Goal: Task Accomplishment & Management: Complete application form

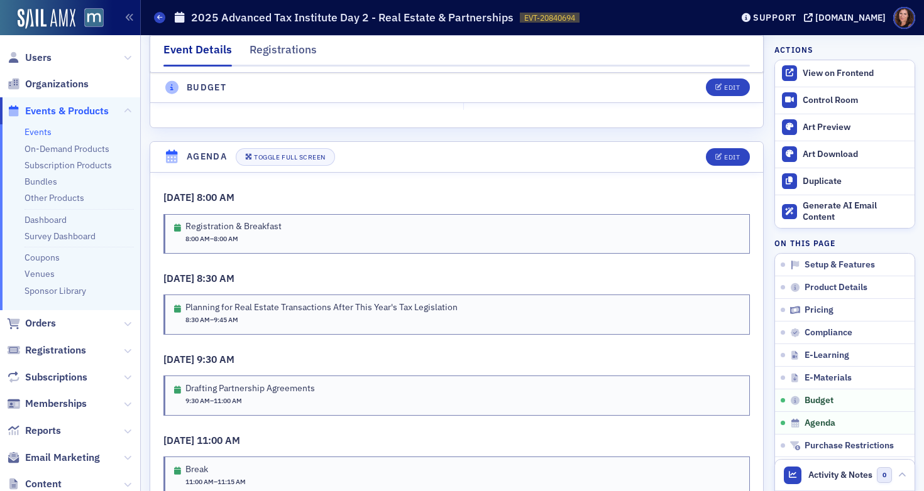
scroll to position [2166, 0]
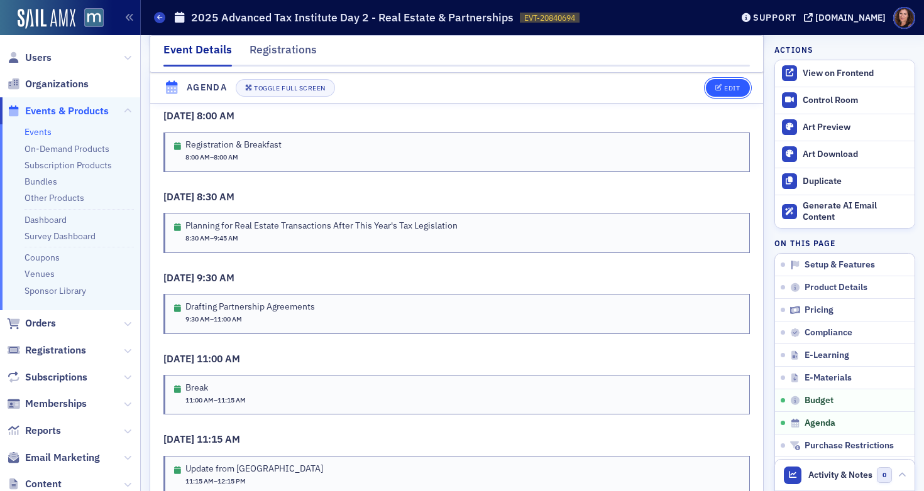
click at [724, 91] on div "Edit" at bounding box center [732, 88] width 16 height 7
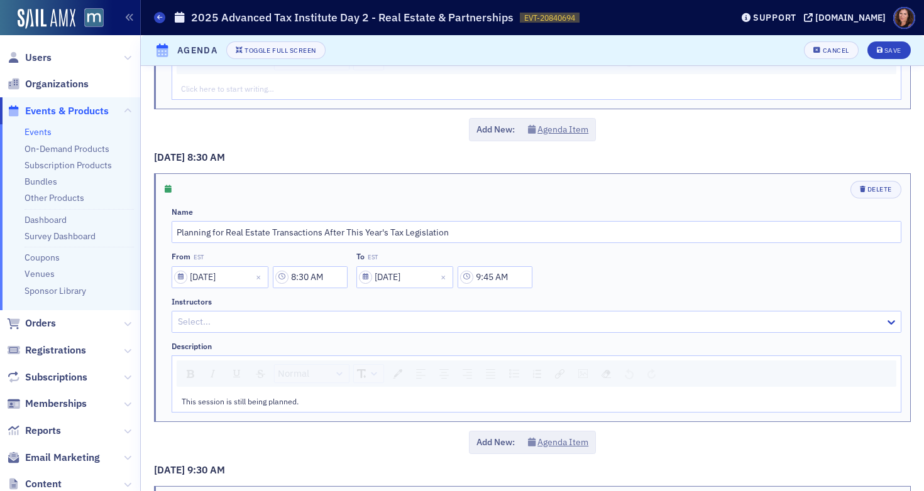
scroll to position [250, 0]
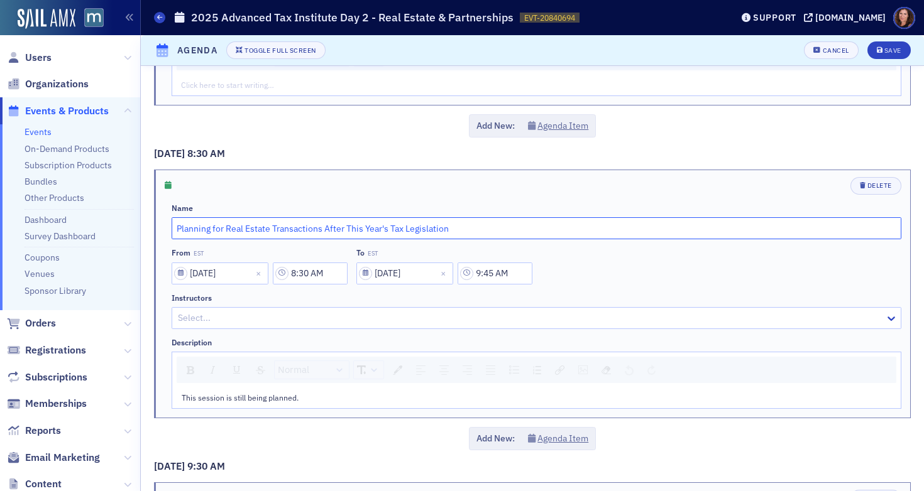
click at [381, 226] on input "Planning for Real Estate Transactions After This Year's Tax Legislation" at bounding box center [537, 228] width 730 height 22
paste input "hot topics in section 1031 like-kind exchanges."
click at [180, 226] on input "hot topics in section 1031 like-kind exchanges." at bounding box center [537, 228] width 730 height 22
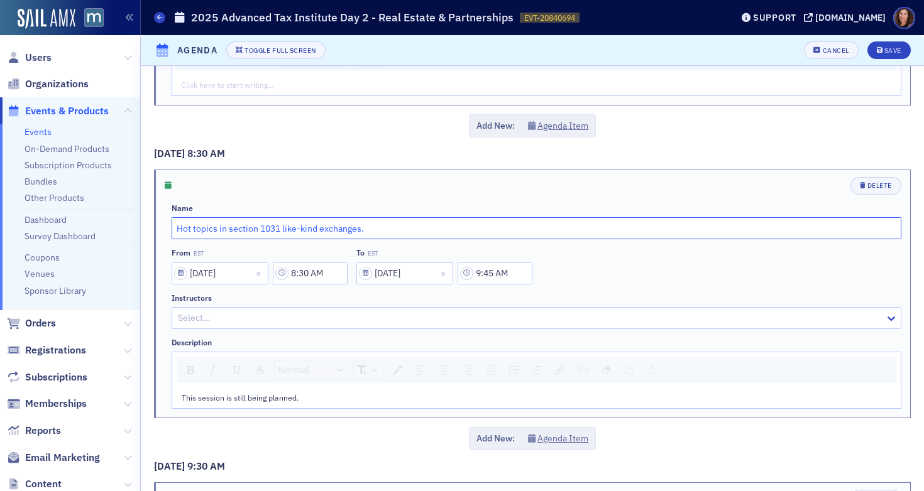
click at [194, 231] on input "Hot topics in section 1031 like-kind exchanges." at bounding box center [537, 228] width 730 height 22
click at [234, 231] on input "Hot Topics in section 1031 like-kind exchanges." at bounding box center [537, 228] width 730 height 22
click at [287, 229] on input "Hot Topics in Section 1031 like-kind exchanges." at bounding box center [537, 228] width 730 height 22
click at [308, 227] on input "Hot Topics in Section 1031 Like-kind exchanges." at bounding box center [537, 228] width 730 height 22
click at [328, 232] on input "Hot Topics in Section 1031 Like-Kind exchanges." at bounding box center [537, 228] width 730 height 22
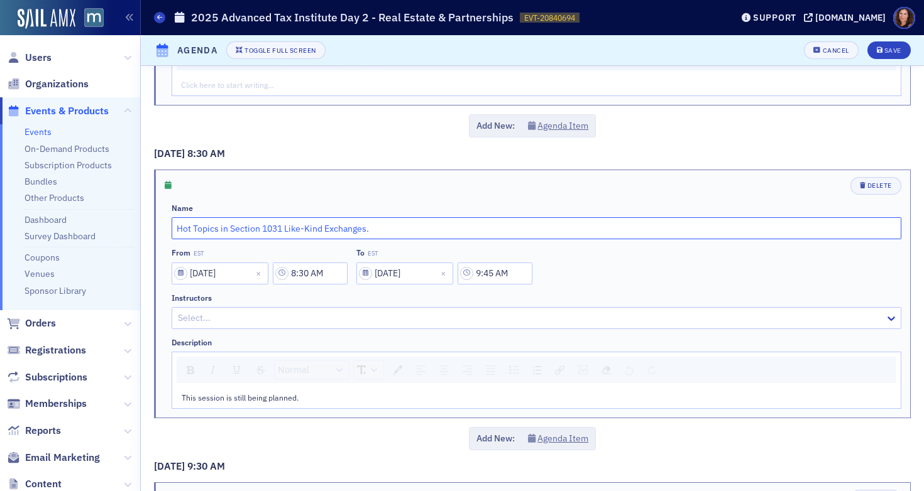
click at [374, 228] on input "Hot Topics in Section 1031 Like-Kind Exchanges." at bounding box center [537, 228] width 730 height 22
type input "Hot Topics in Section 1031 Like-Kind Exchanges"
click at [268, 396] on span "This session is still being planned." at bounding box center [240, 398] width 117 height 10
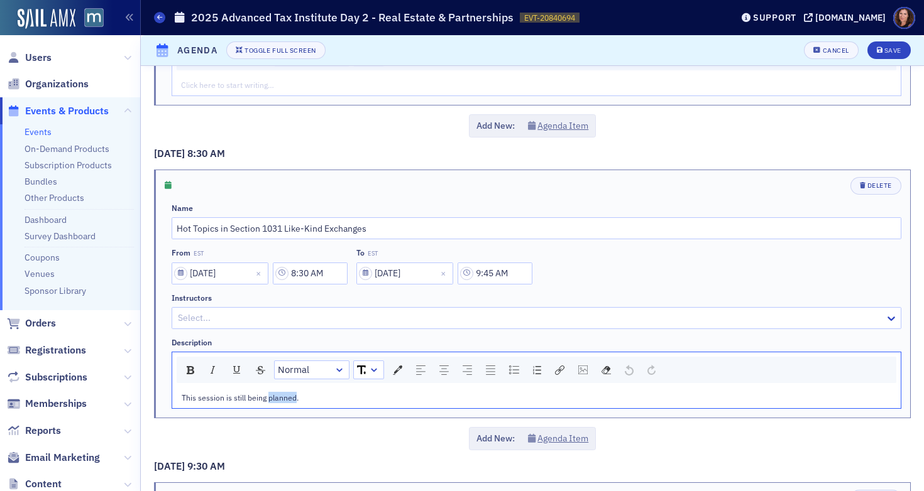
click at [268, 396] on span "This session is still being planned." at bounding box center [240, 398] width 117 height 10
click at [278, 315] on div at bounding box center [530, 318] width 707 height 16
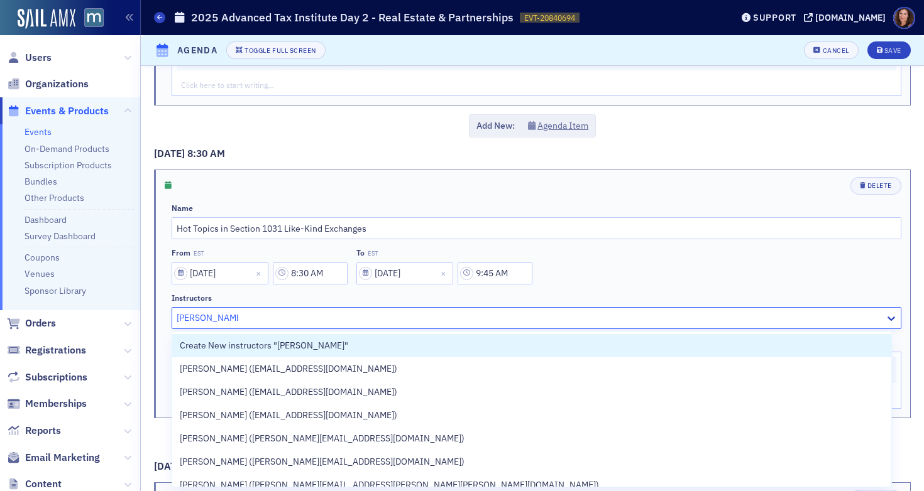
type input "[PERSON_NAME]"
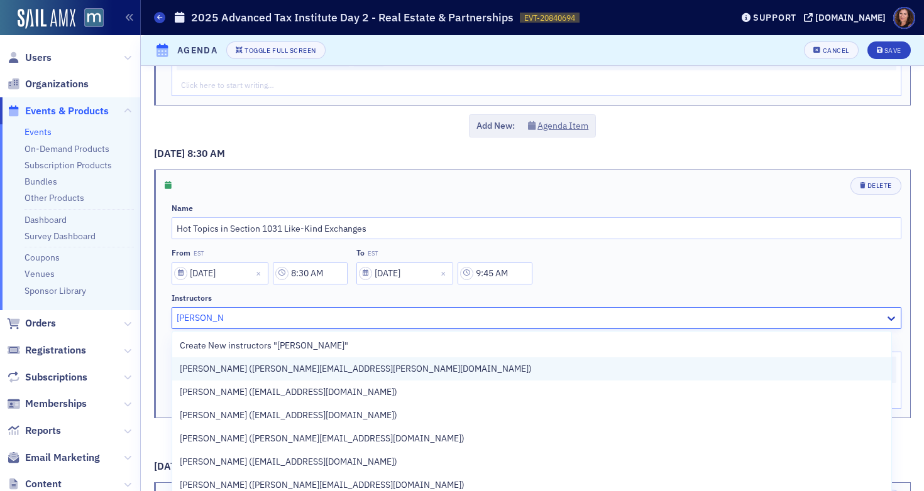
click at [385, 370] on div "Glenn Johnson (glenn.johnson@ey.com)" at bounding box center [532, 369] width 704 height 13
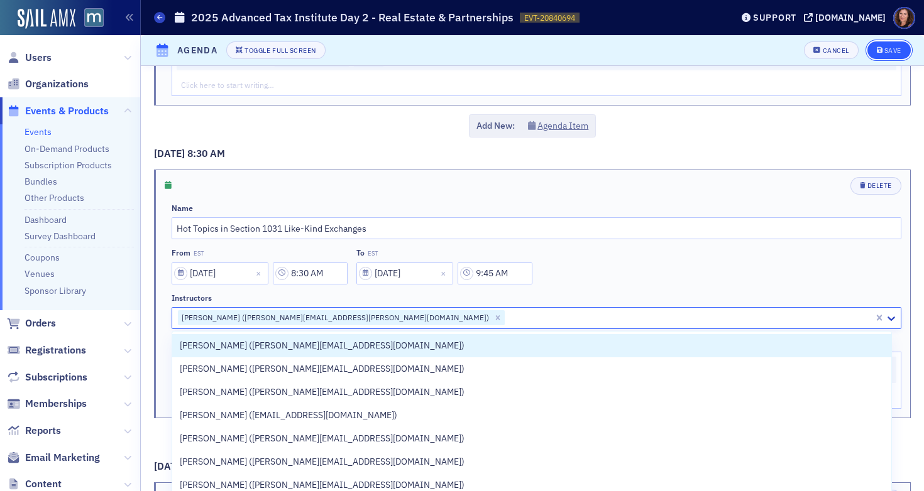
click at [884, 47] on div "Save" at bounding box center [892, 50] width 17 height 7
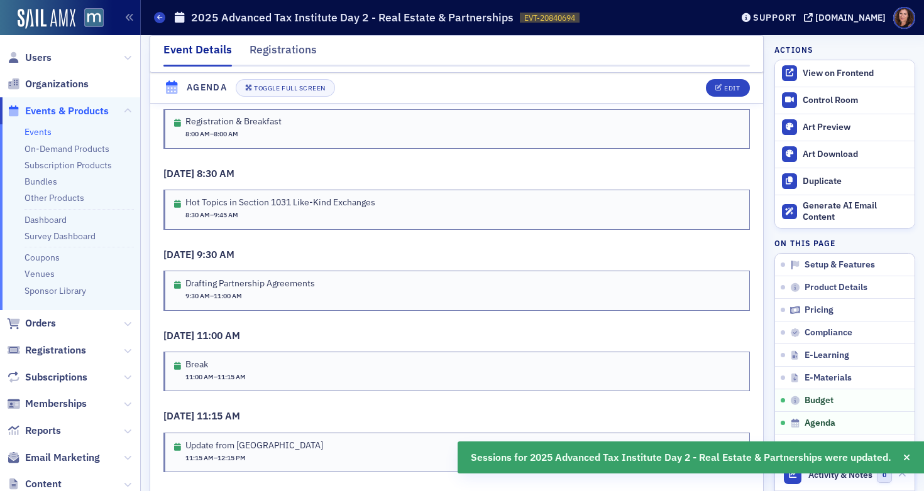
scroll to position [2190, 0]
click at [724, 86] on div "Edit" at bounding box center [732, 88] width 16 height 7
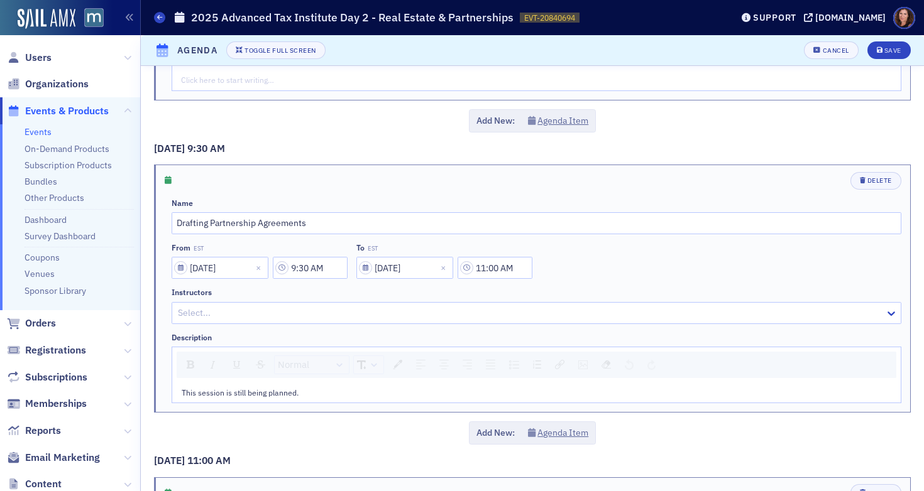
scroll to position [610, 0]
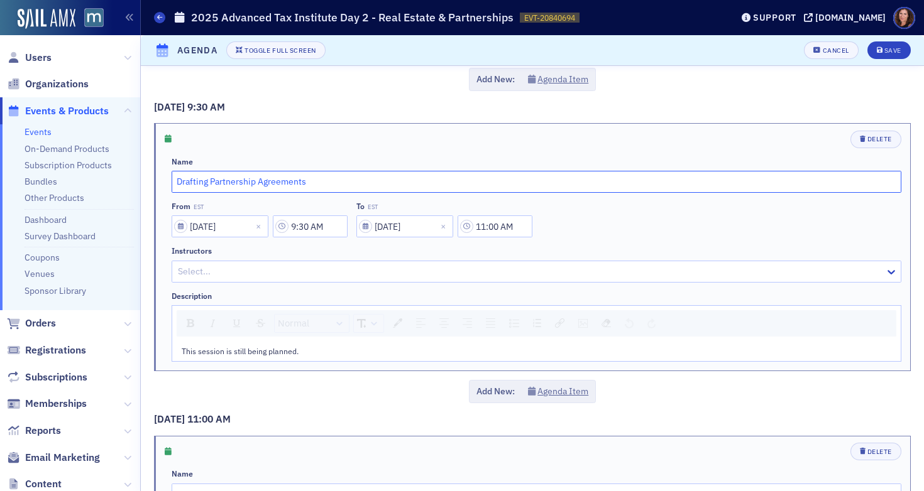
click at [231, 184] on input "Drafting Partnership Agreements" at bounding box center [537, 182] width 730 height 22
type input "Update from Capitol Hill"
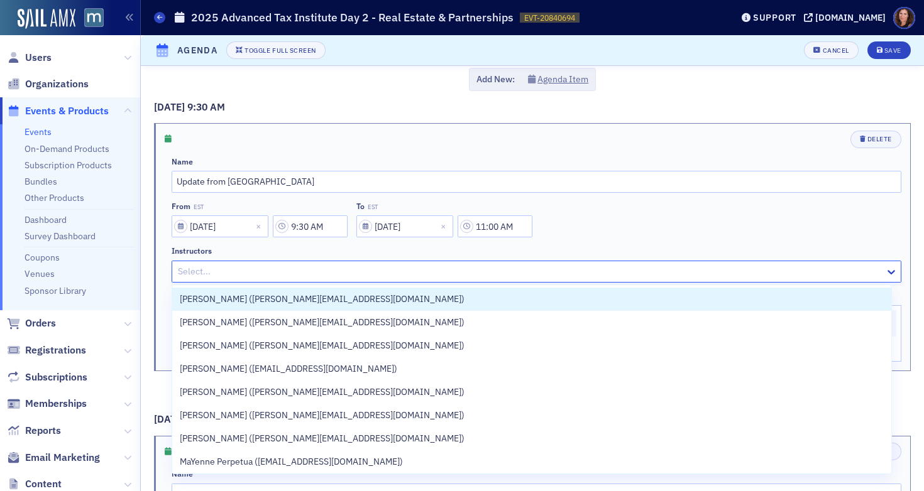
click at [277, 268] on div at bounding box center [530, 272] width 707 height 16
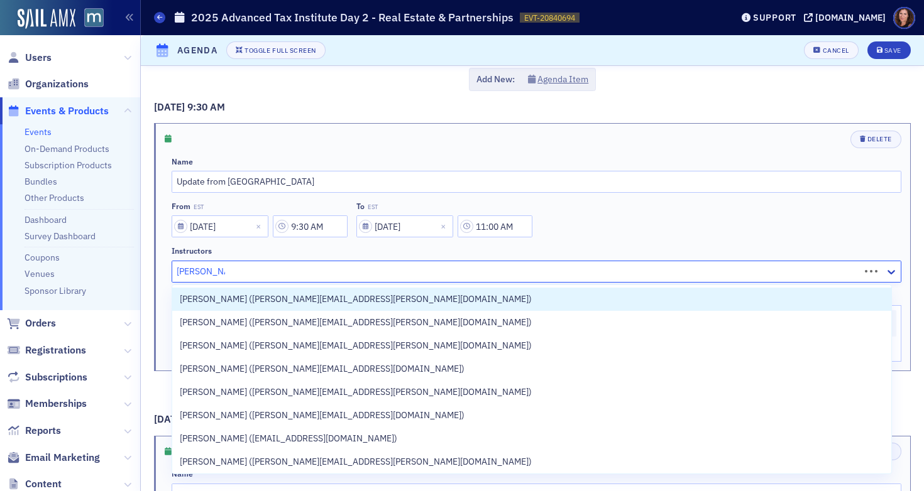
type input "[PERSON_NAME]"
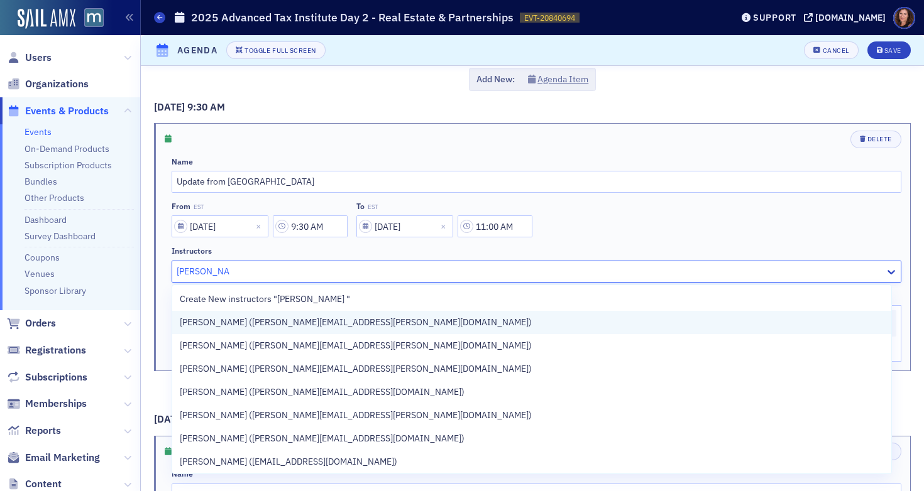
click at [273, 319] on span "Evan Midgail (evan.migdail@dlapiper.com)" at bounding box center [356, 322] width 352 height 13
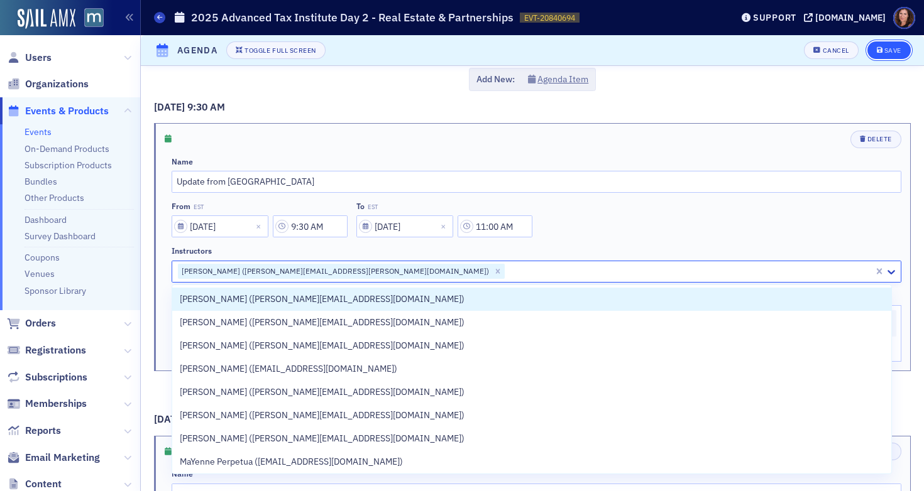
click at [884, 49] on div "Save" at bounding box center [892, 50] width 17 height 7
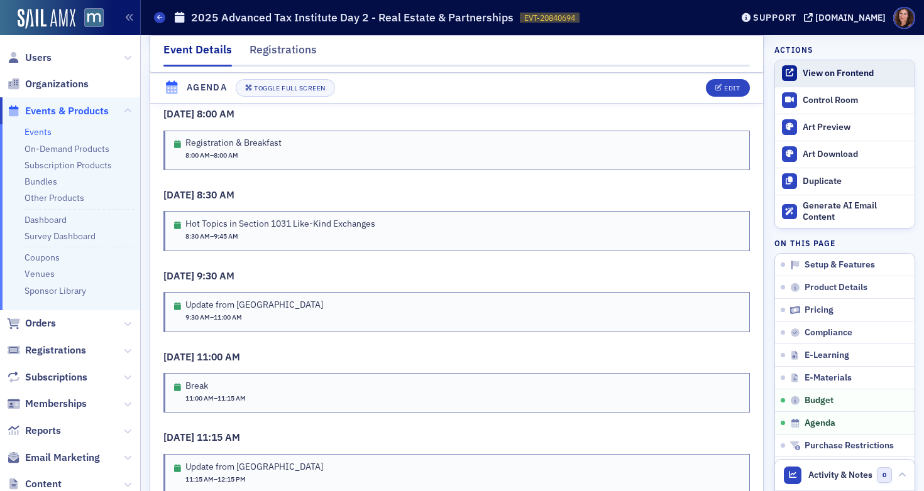
click at [841, 74] on div "View on Frontend" at bounding box center [856, 73] width 106 height 11
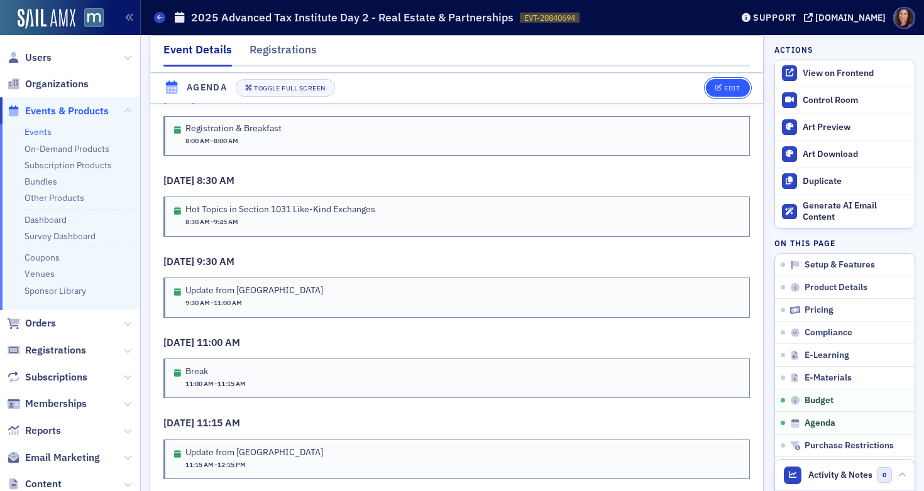
click at [724, 85] on div "Edit" at bounding box center [732, 88] width 16 height 7
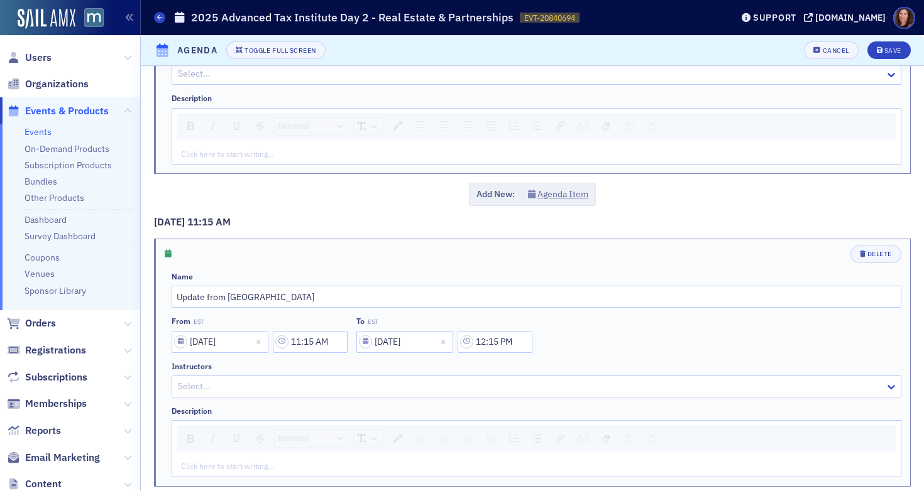
scroll to position [1173, 0]
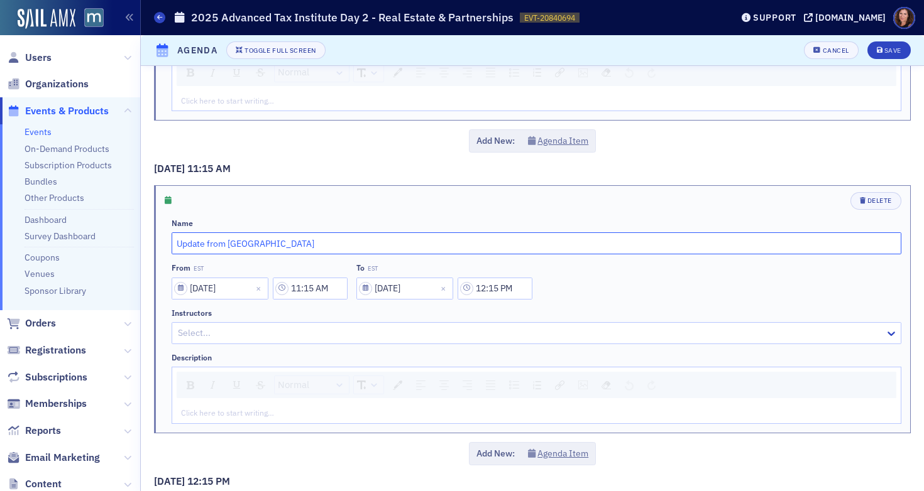
click at [231, 245] on input "Update from Capital Hill" at bounding box center [537, 244] width 730 height 22
paste input "Drafting partnership agreements to account for new tax laws?"
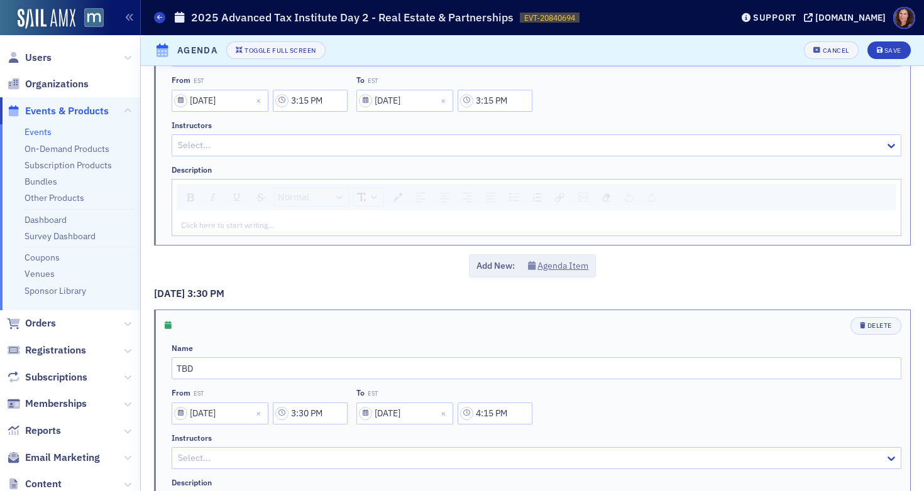
scroll to position [2620, 0]
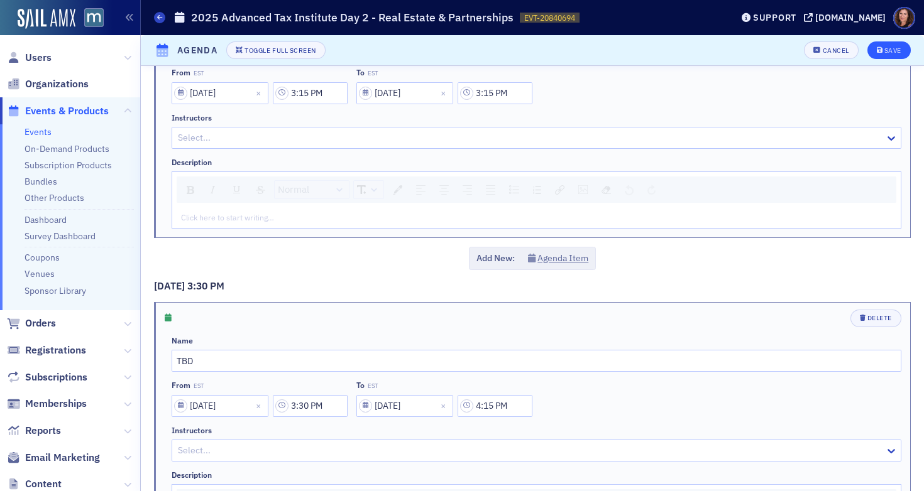
type input "Drafting partnership agreements to account for new tax laws?"
click at [884, 49] on div "Save" at bounding box center [892, 50] width 17 height 7
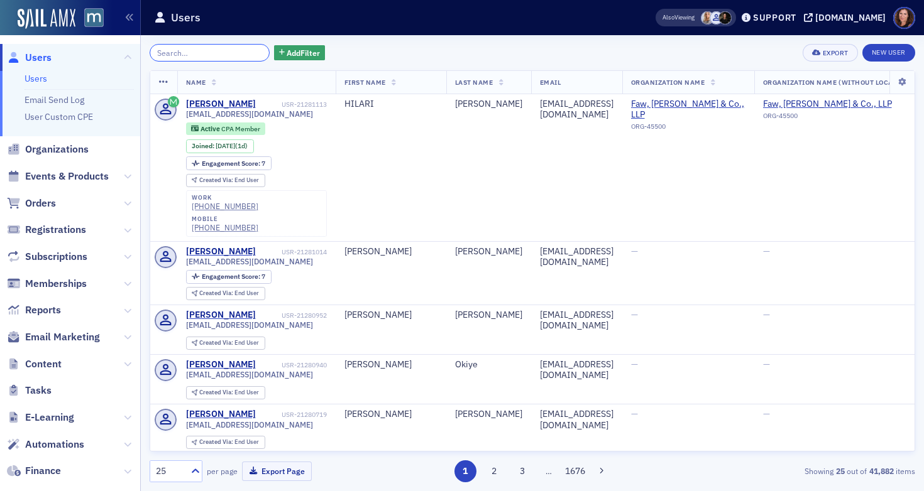
paste input "mindful.me@yahoo.com"
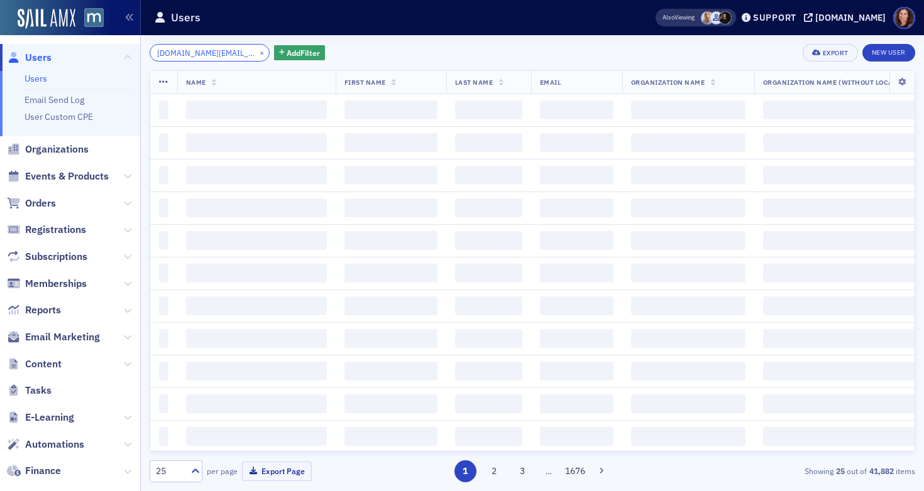
scroll to position [0, 19]
type input "mindful.me@yahoo.com"
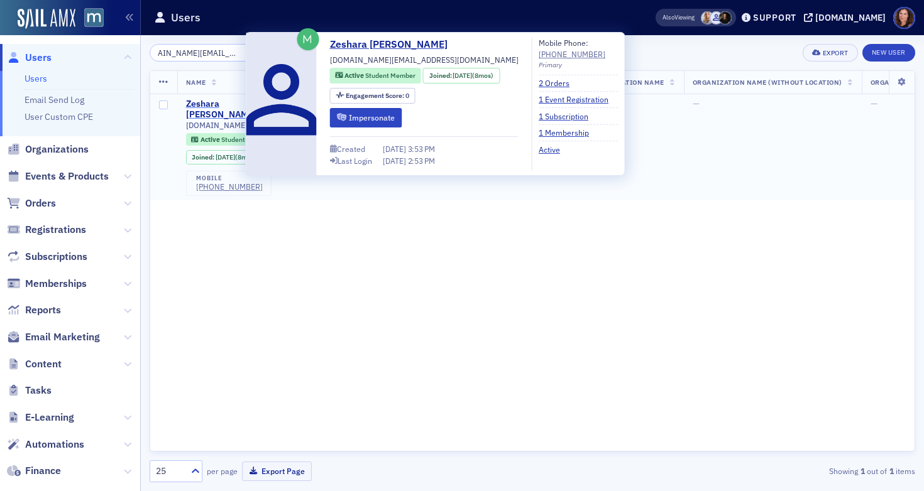
click at [233, 103] on div "Zeshara Cosby" at bounding box center [232, 110] width 93 height 22
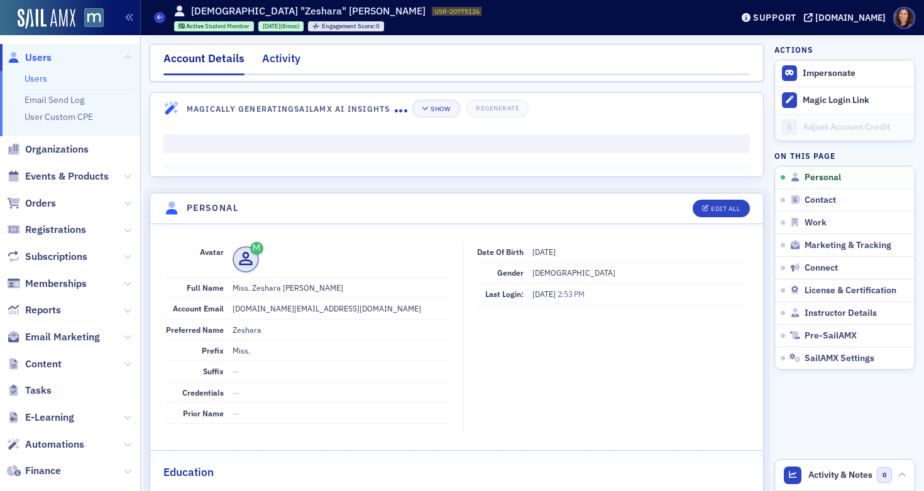
click at [282, 55] on div "Activity" at bounding box center [281, 61] width 38 height 23
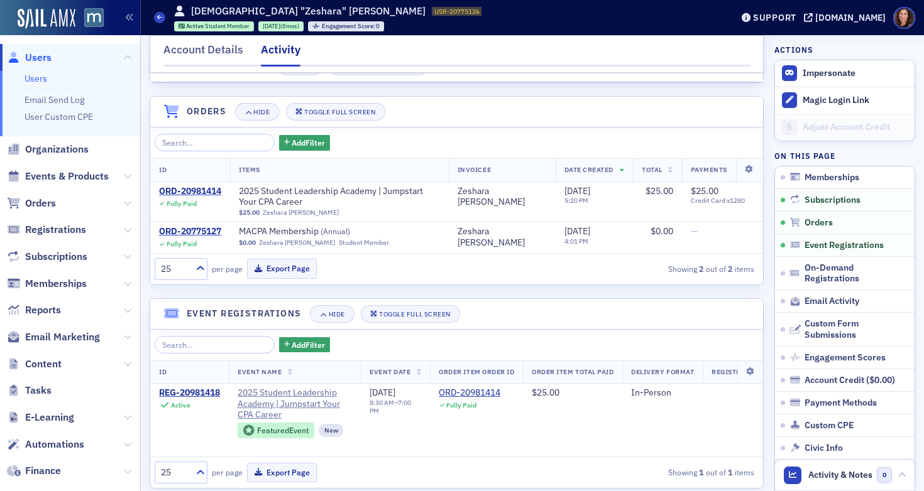
scroll to position [264, 0]
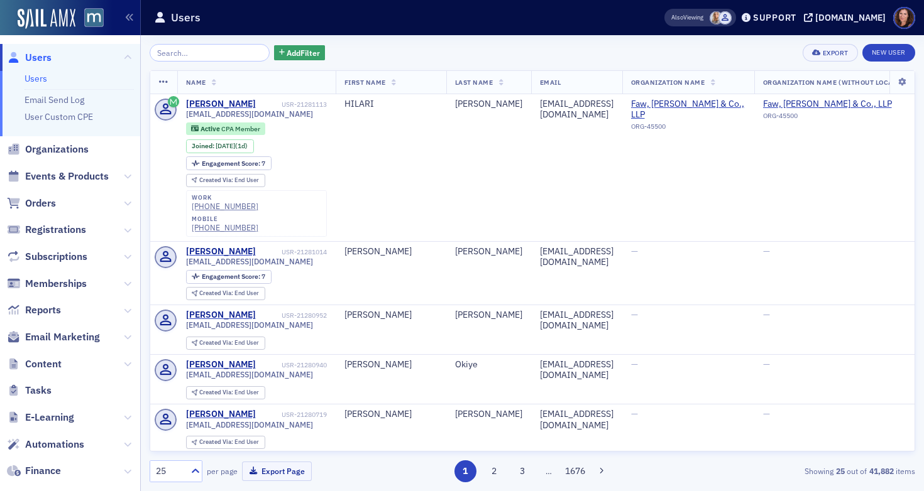
click at [194, 52] on input "search" at bounding box center [210, 53] width 120 height 18
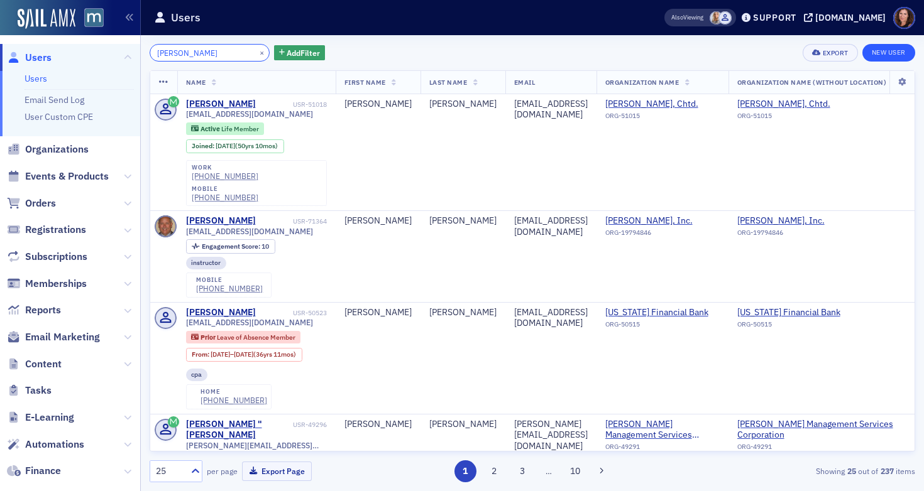
type input "[PERSON_NAME]"
click at [887, 51] on link "New User" at bounding box center [888, 53] width 53 height 18
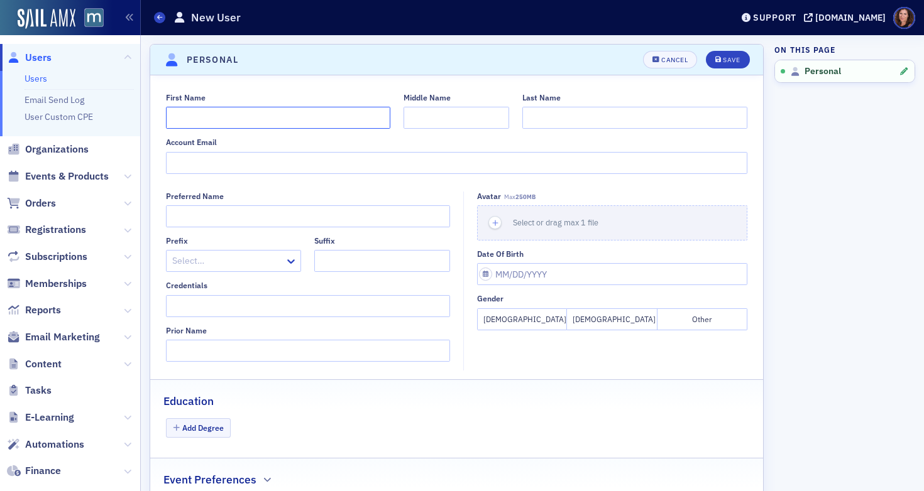
click at [256, 118] on input "First Name" at bounding box center [278, 118] width 225 height 22
type input "[PERSON_NAME]"
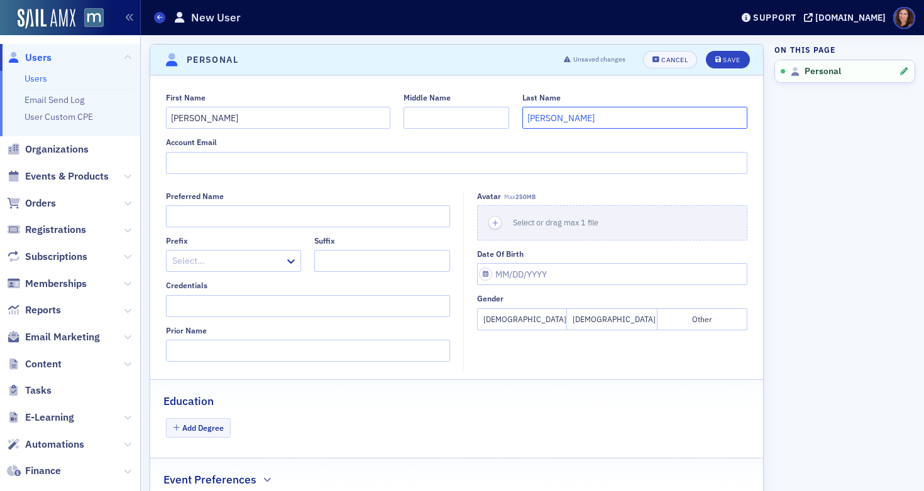
type input "[PERSON_NAME]"
paste input "[PERSON_NAME][EMAIL_ADDRESS][PERSON_NAME][DOMAIN_NAME]"
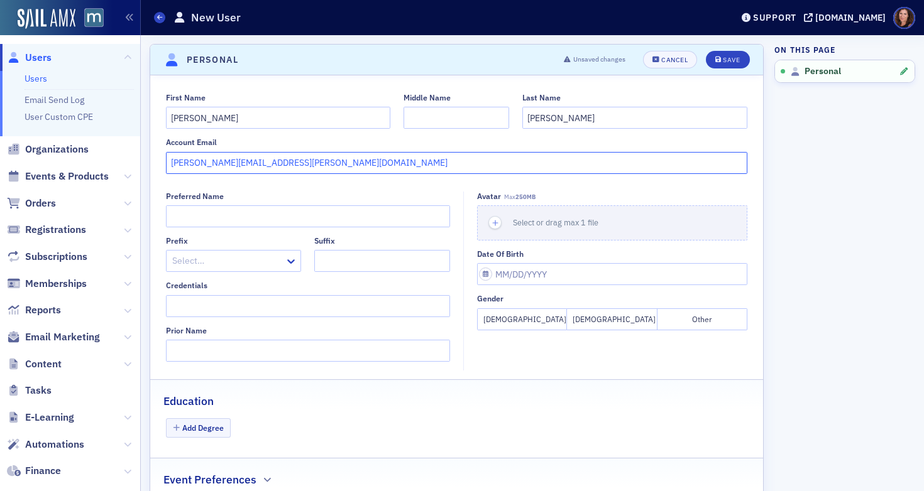
type input "[PERSON_NAME][EMAIL_ADDRESS][PERSON_NAME][DOMAIN_NAME]"
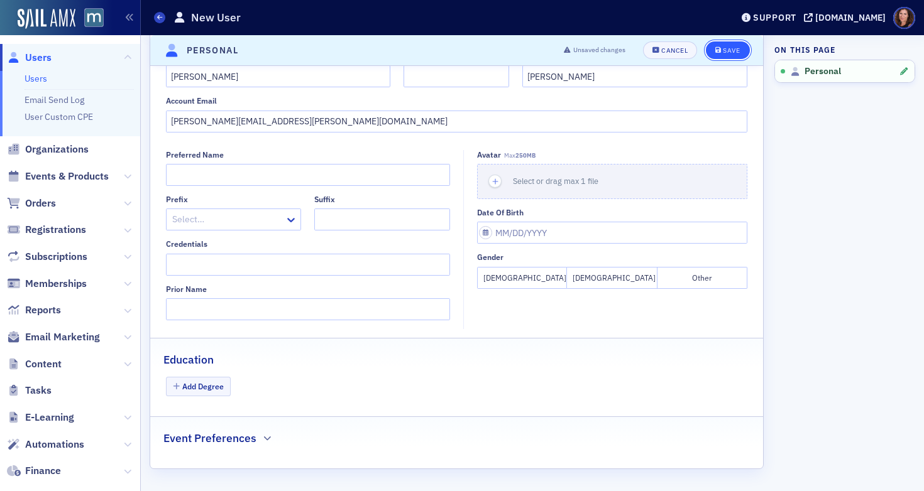
click at [723, 50] on div "Save" at bounding box center [731, 50] width 17 height 7
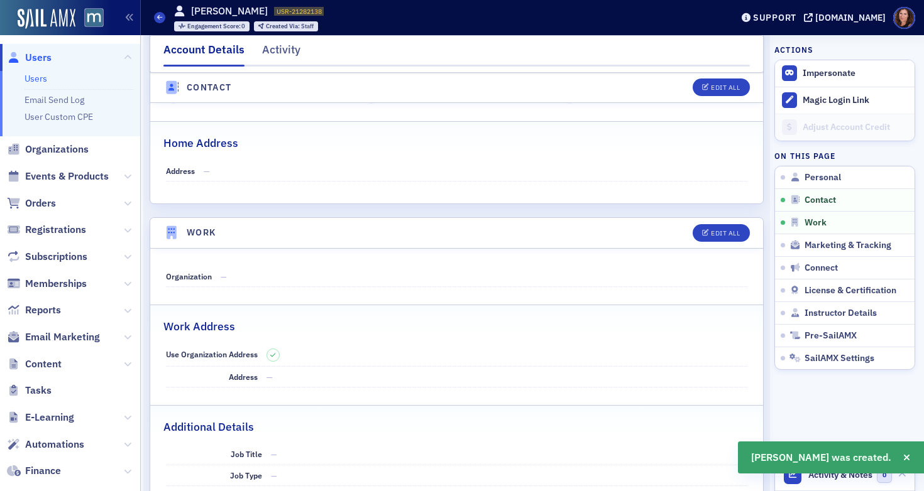
scroll to position [677, 0]
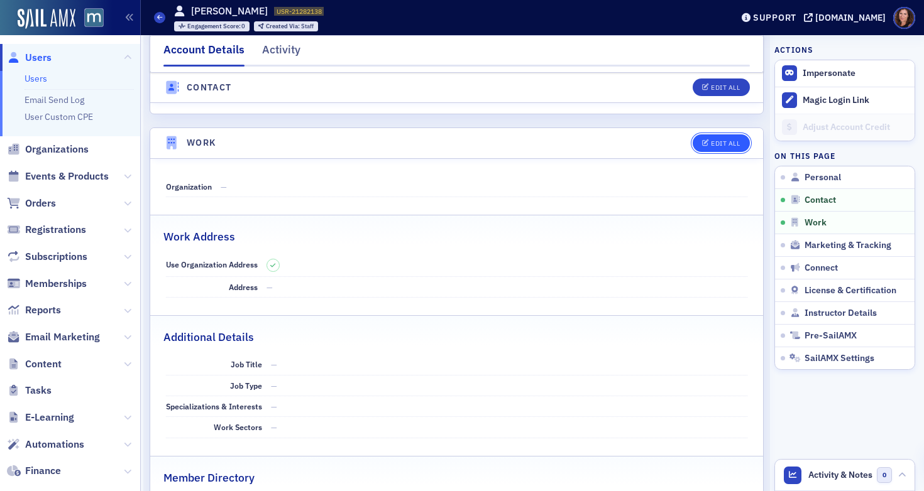
click at [702, 136] on button "Edit All" at bounding box center [721, 143] width 57 height 18
select select "US"
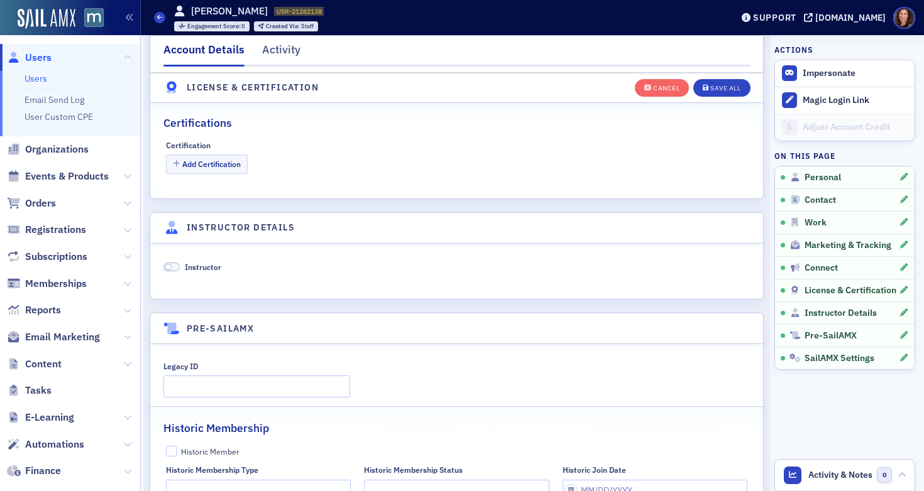
scroll to position [2321, 0]
click at [176, 267] on span at bounding box center [171, 266] width 16 height 9
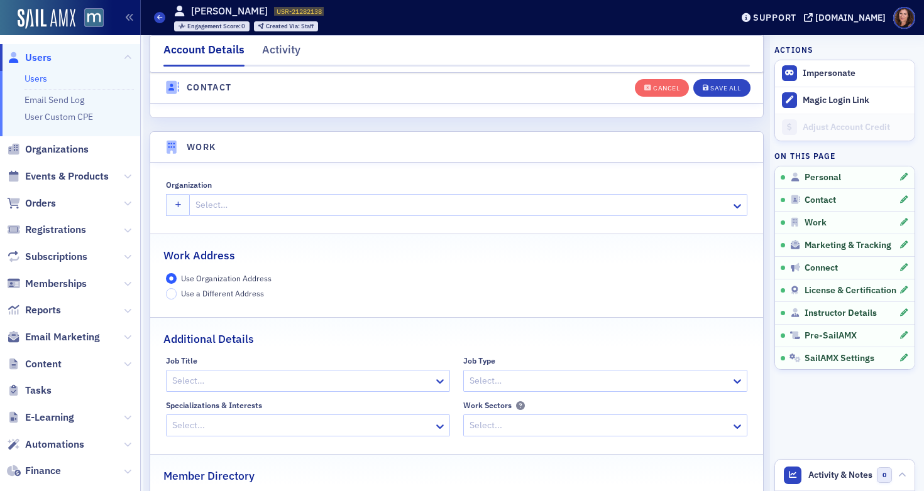
scroll to position [790, 0]
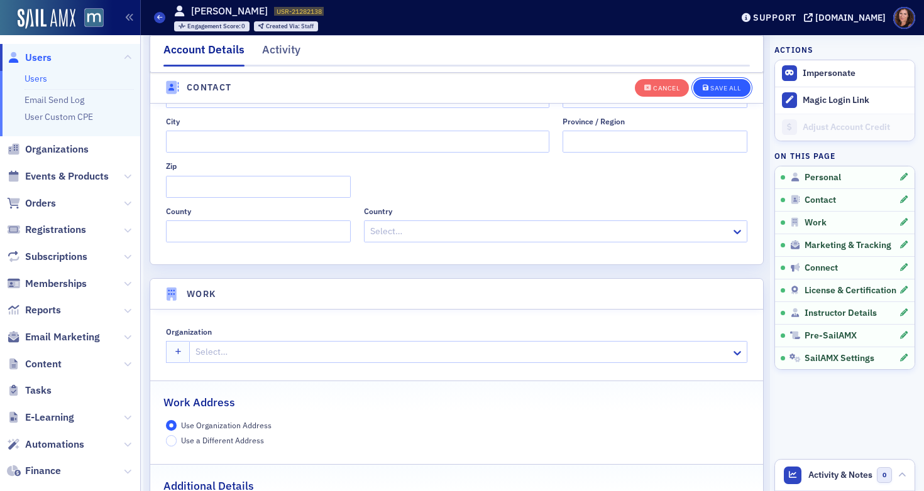
click at [713, 94] on button "Save All" at bounding box center [721, 88] width 57 height 18
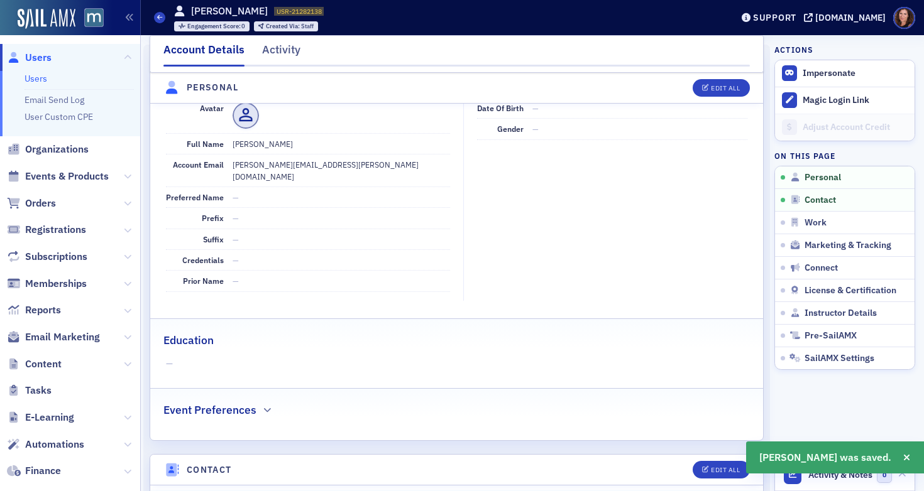
scroll to position [0, 0]
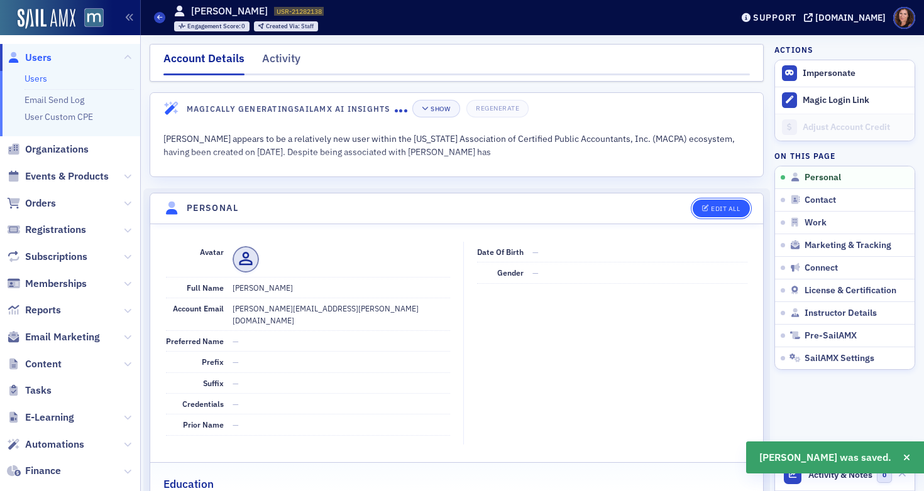
click at [699, 215] on button "Edit All" at bounding box center [721, 209] width 57 height 18
select select "US"
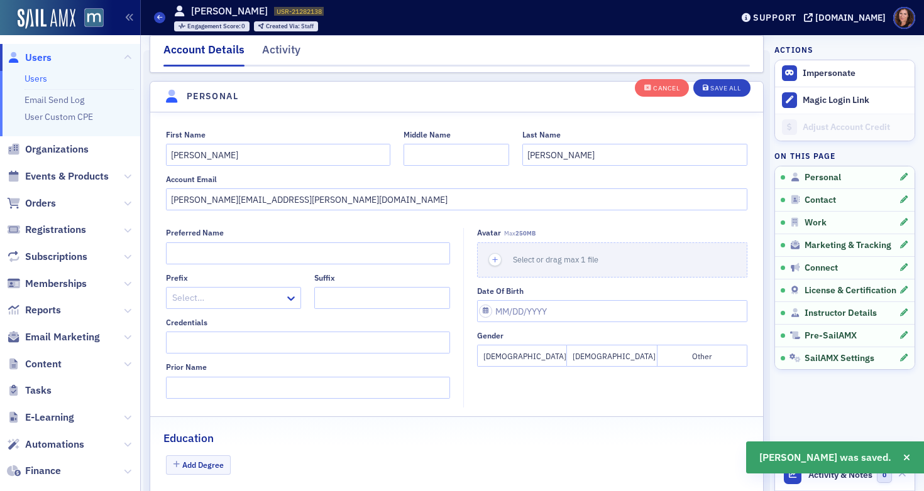
scroll to position [146, 0]
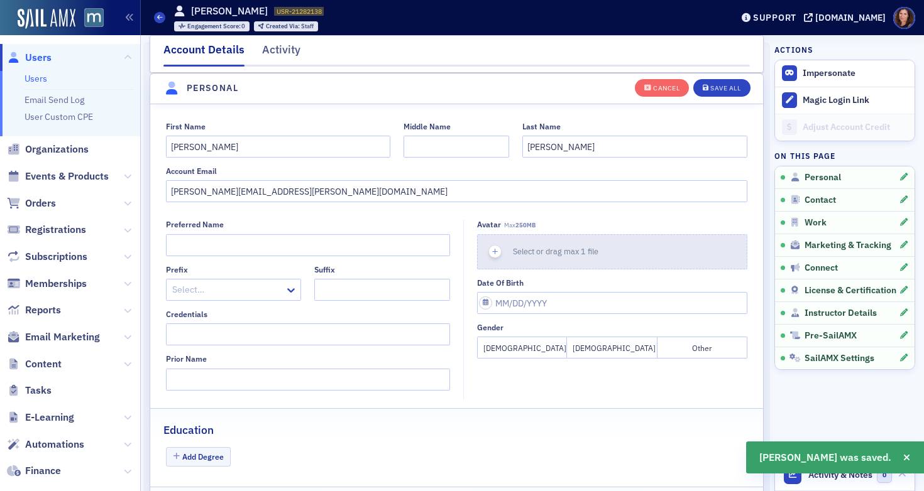
click at [513, 249] on span "Select or drag max 1 file" at bounding box center [555, 251] width 85 height 10
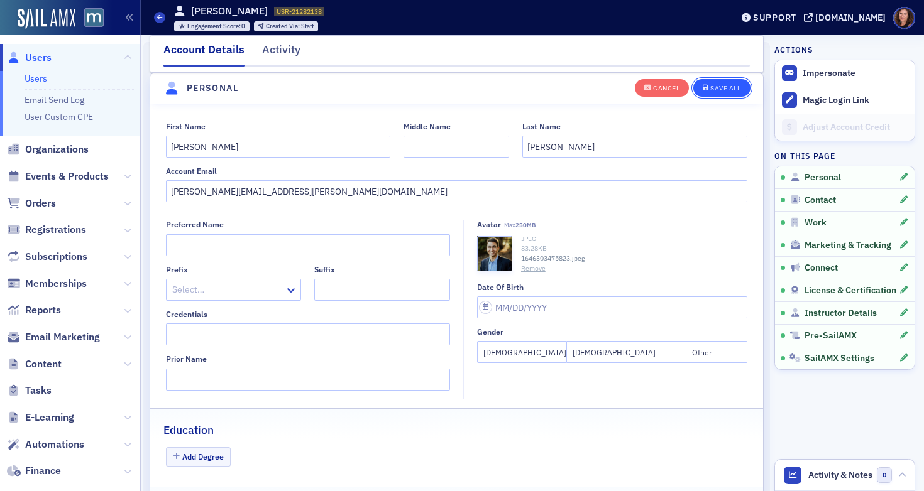
click at [721, 90] on div "Save All" at bounding box center [725, 88] width 30 height 7
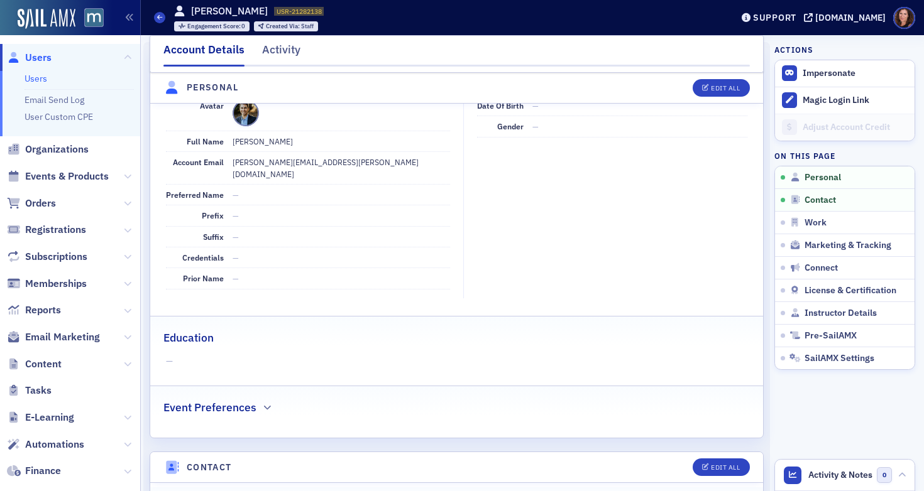
click at [37, 79] on link "Users" at bounding box center [36, 78] width 23 height 11
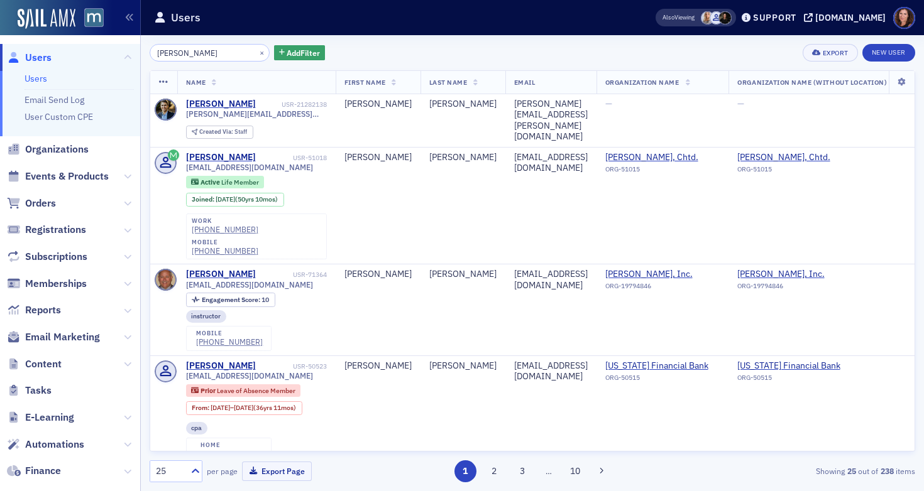
click at [190, 52] on input "[PERSON_NAME]" at bounding box center [210, 53] width 120 height 18
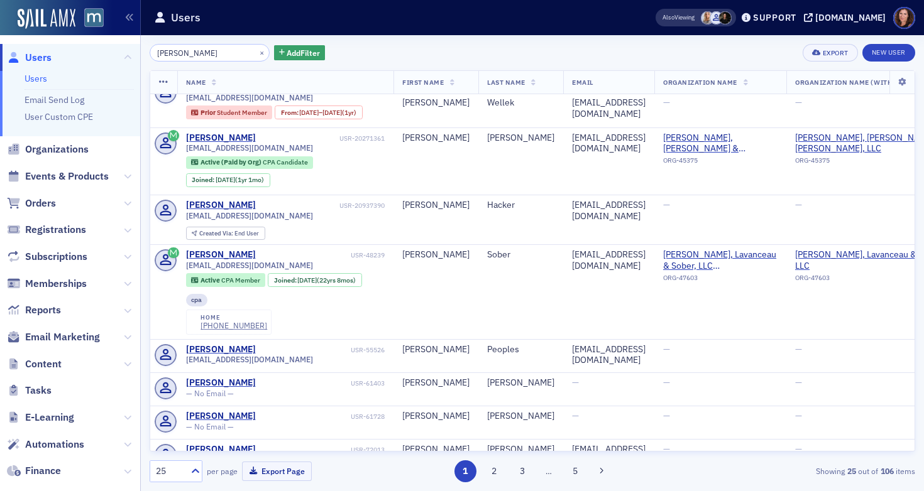
scroll to position [951, 0]
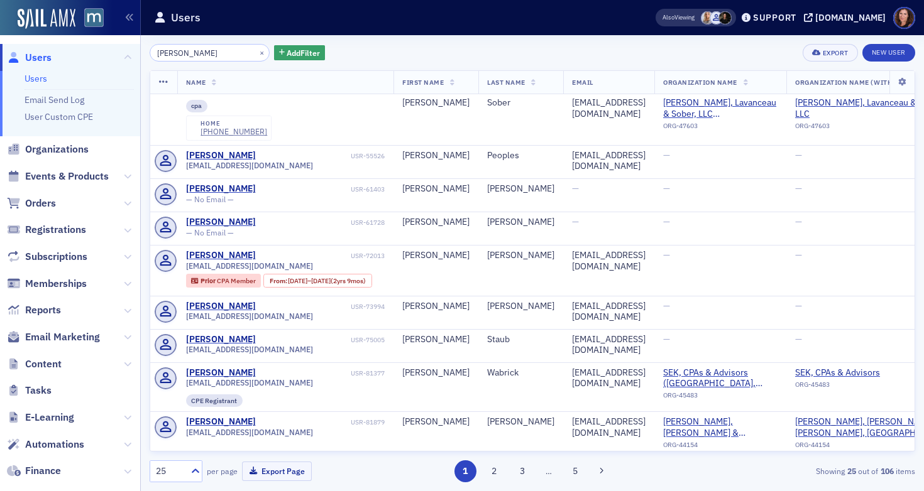
click at [163, 57] on input "[PERSON_NAME]" at bounding box center [210, 53] width 120 height 18
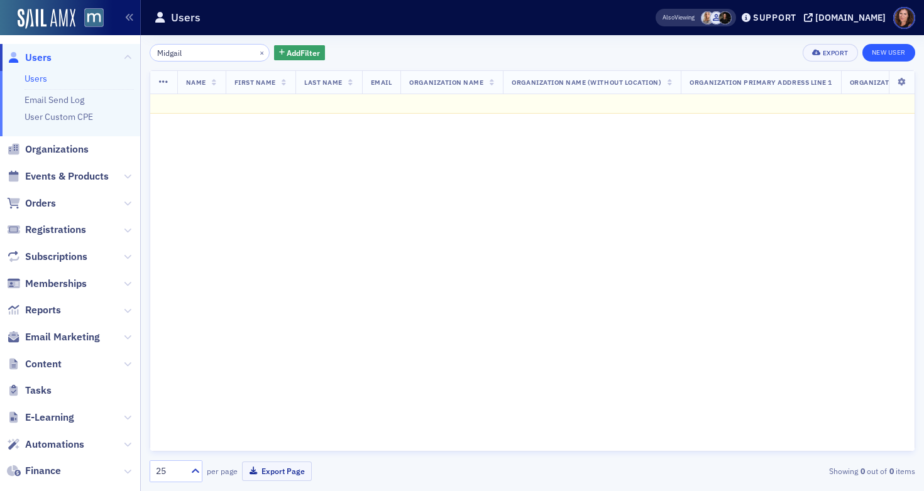
type input "Midgail"
click at [888, 56] on link "New User" at bounding box center [888, 53] width 53 height 18
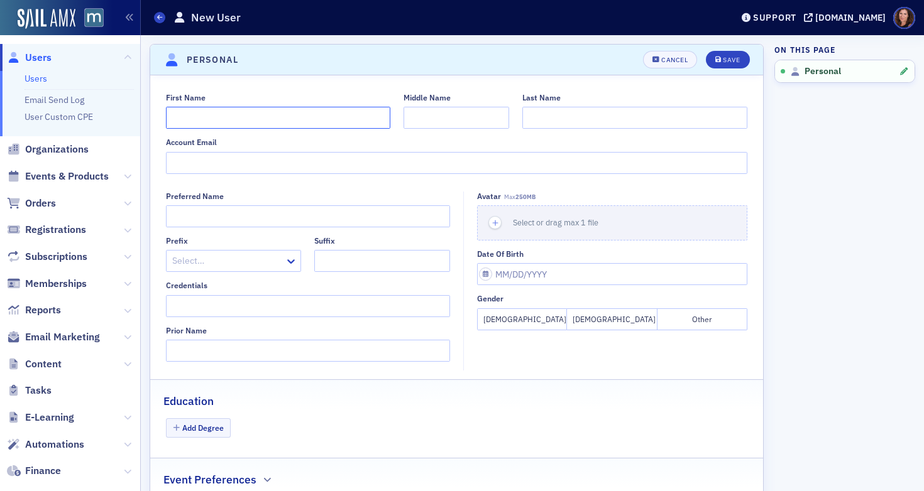
click at [285, 114] on input "First Name" at bounding box center [278, 118] width 225 height 22
type input "[PERSON_NAME]"
type input "Midgail"
click at [237, 160] on input "Account Email" at bounding box center [457, 163] width 582 height 22
paste input "[EMAIL_ADDRESS][DOMAIN_NAME]"
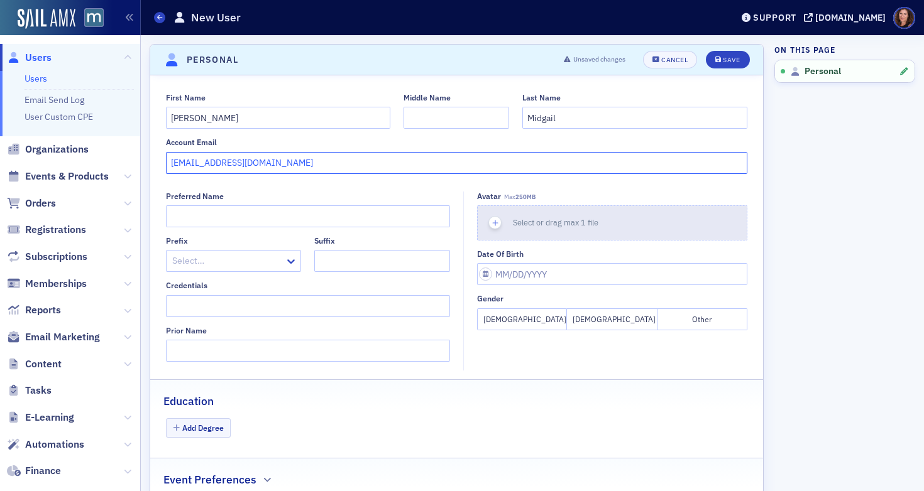
type input "[EMAIL_ADDRESS][DOMAIN_NAME]"
click at [568, 226] on span "Select or drag max 1 file" at bounding box center [555, 222] width 85 height 10
click at [506, 224] on div "button" at bounding box center [495, 223] width 35 height 34
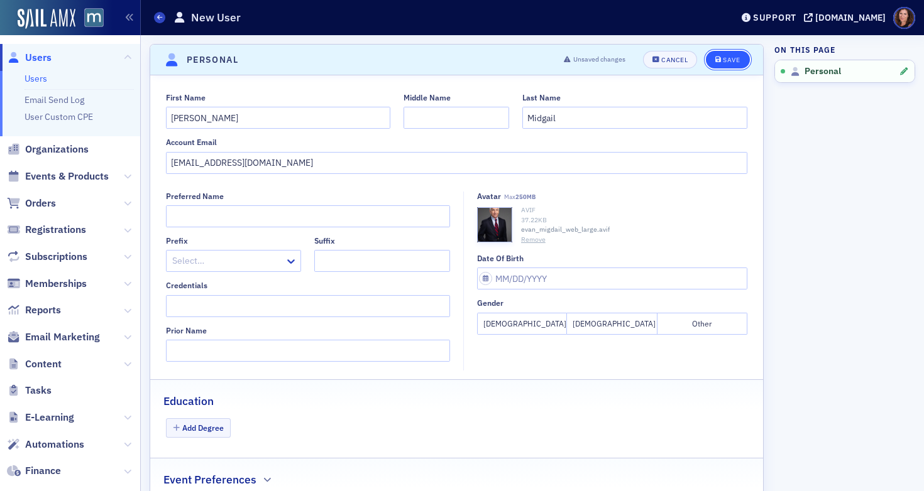
click at [723, 58] on div "Save" at bounding box center [731, 60] width 17 height 7
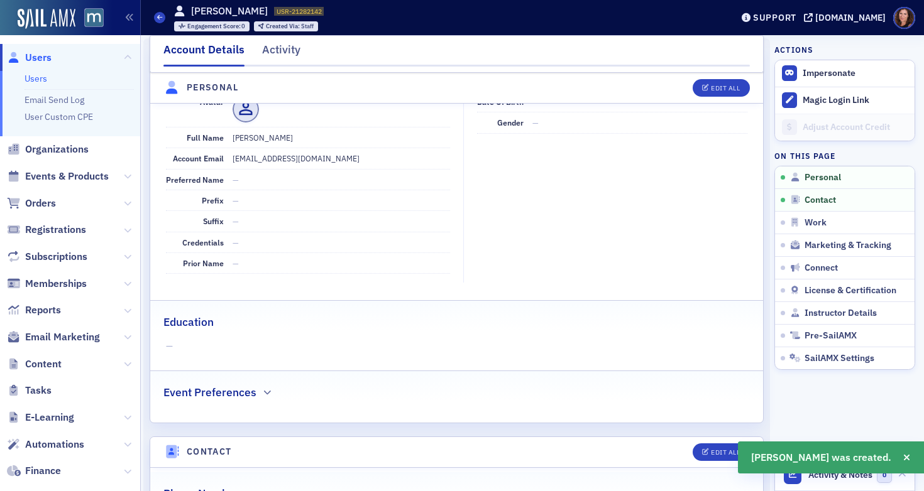
scroll to position [151, 0]
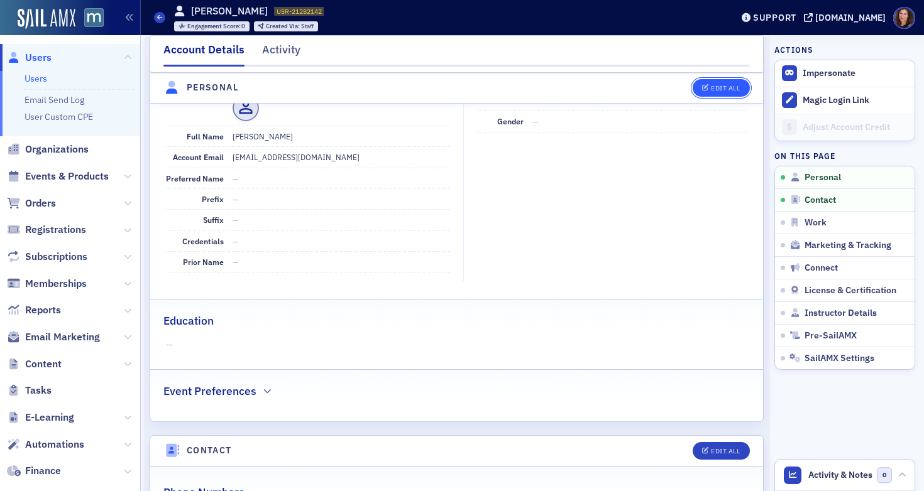
click at [711, 87] on div "Edit All" at bounding box center [725, 88] width 29 height 7
select select "US"
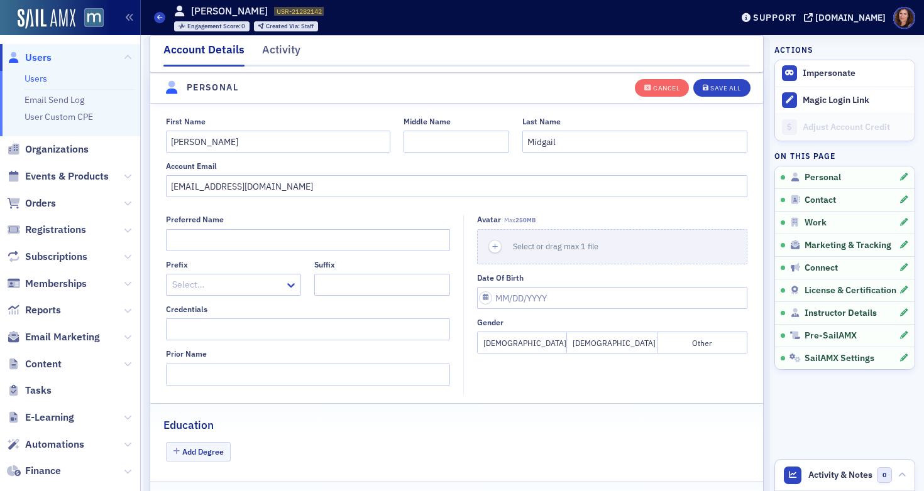
scroll to position [146, 0]
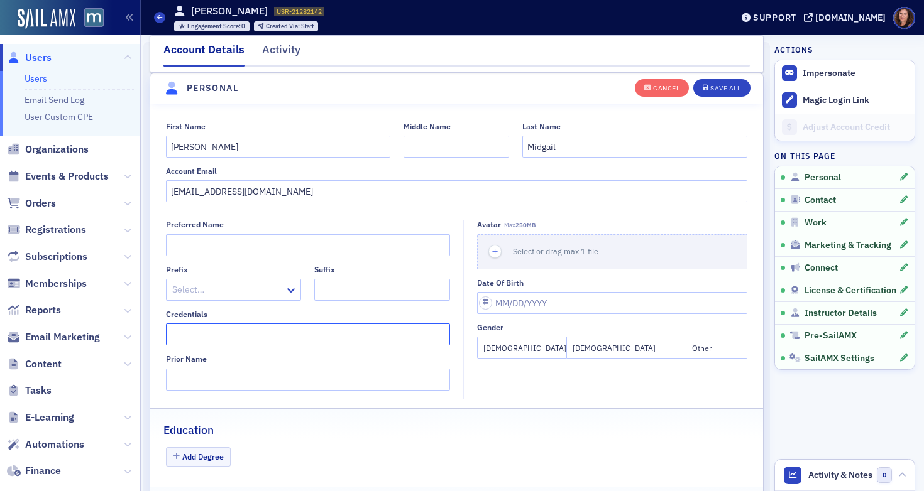
click at [219, 334] on input "Credentials" at bounding box center [308, 335] width 284 height 22
type input "Esq."
click at [712, 89] on div "Save All" at bounding box center [725, 88] width 30 height 7
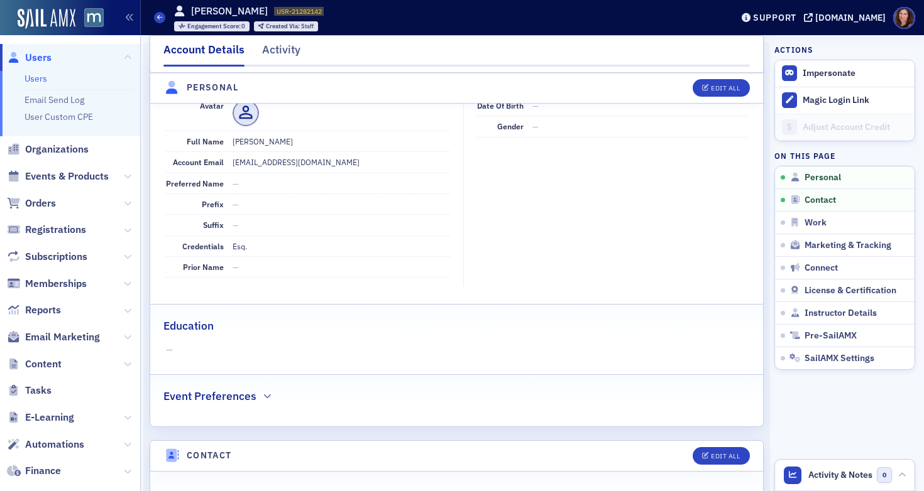
click at [281, 163] on dd "[EMAIL_ADDRESS][DOMAIN_NAME]" at bounding box center [341, 162] width 217 height 20
copy dd "[EMAIL_ADDRESS][DOMAIN_NAME]"
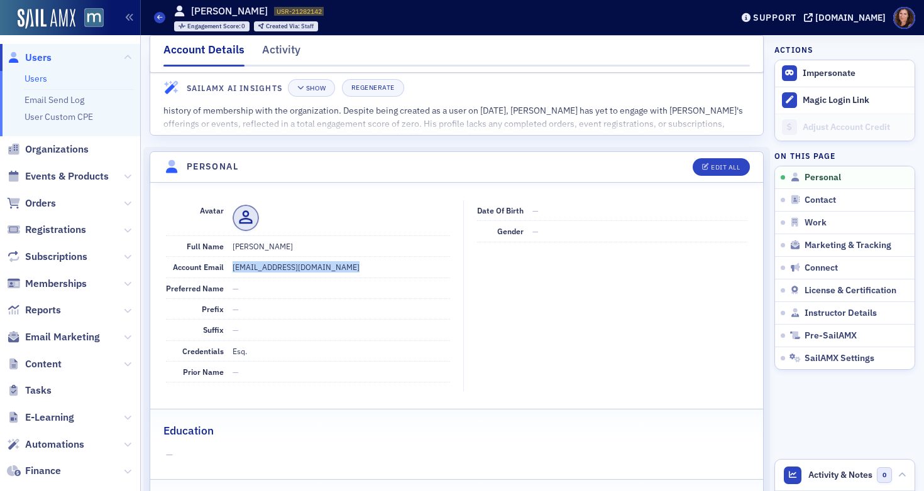
scroll to position [0, 0]
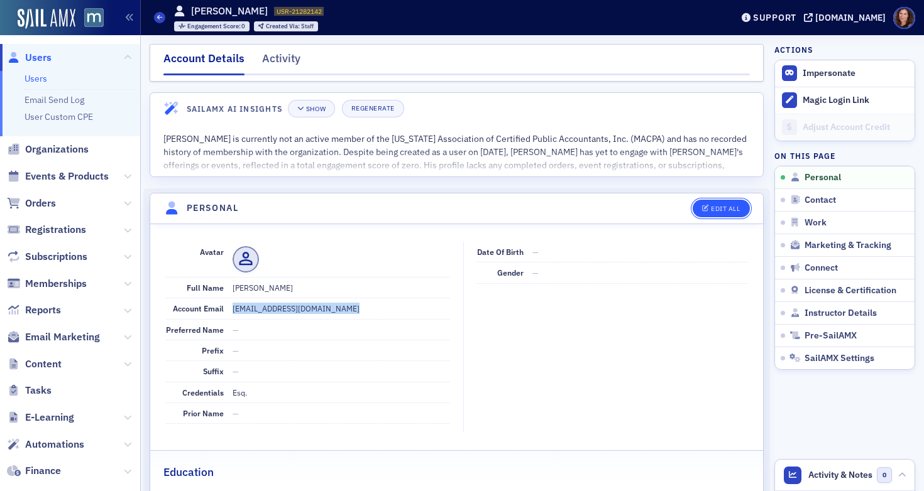
click at [715, 210] on div "Edit All" at bounding box center [725, 208] width 29 height 7
select select "US"
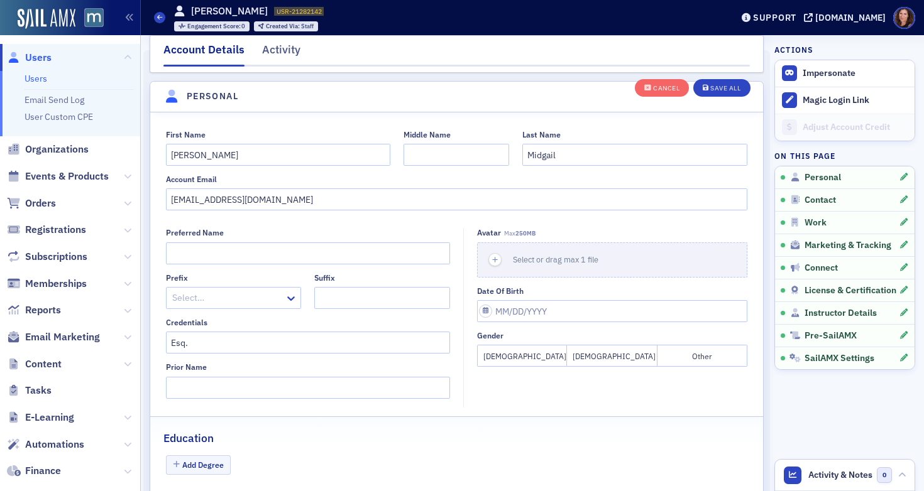
scroll to position [146, 0]
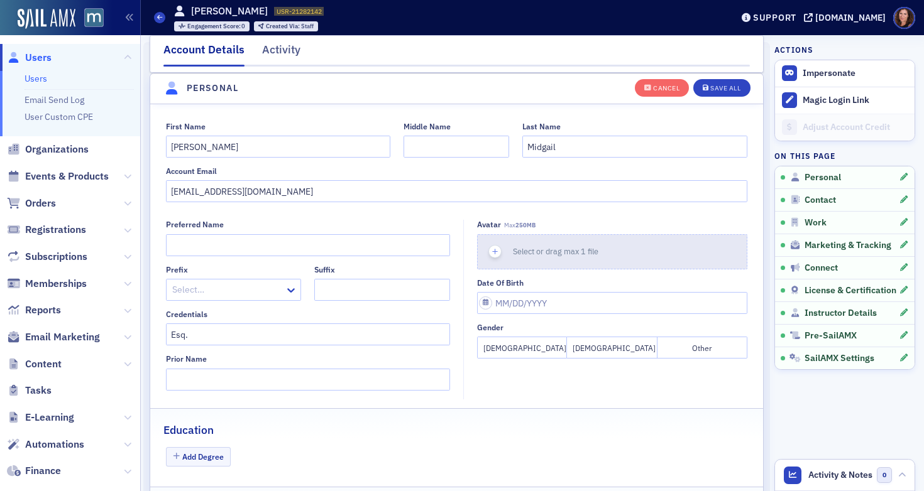
click at [560, 251] on span "Select or drag max 1 file" at bounding box center [555, 251] width 85 height 10
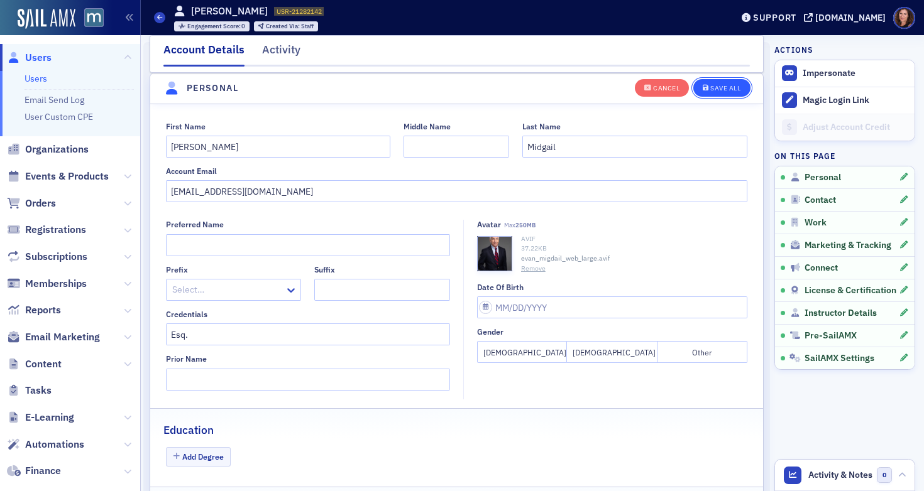
click at [719, 90] on div "Save All" at bounding box center [725, 88] width 30 height 7
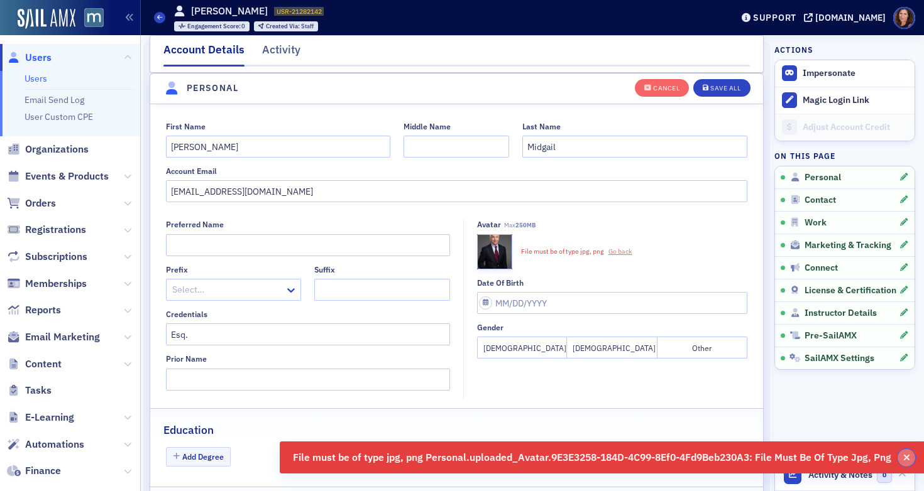
click at [907, 459] on icon "button" at bounding box center [906, 458] width 7 height 9
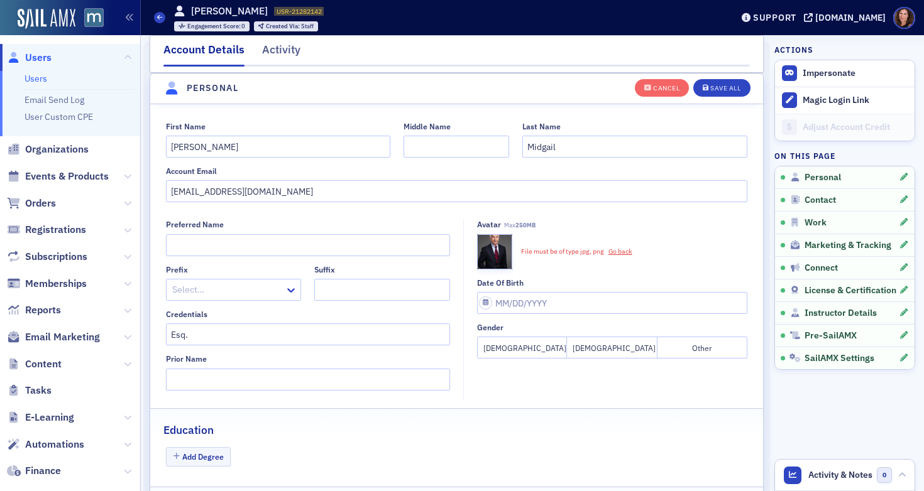
click at [615, 250] on link "Go back" at bounding box center [620, 251] width 33 height 9
click at [540, 268] on div "Remove" at bounding box center [634, 269] width 226 height 10
click at [530, 267] on button "Remove" at bounding box center [533, 269] width 25 height 10
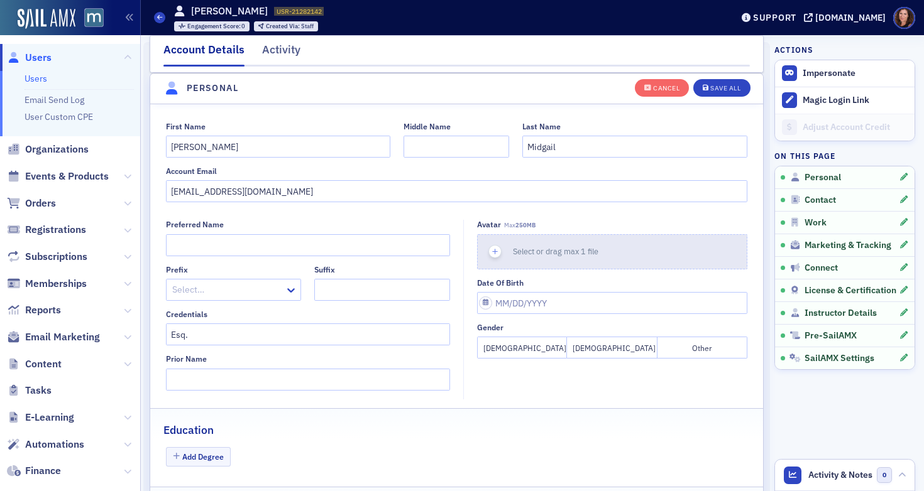
click at [514, 244] on button "Select or drag max 1 file" at bounding box center [612, 251] width 270 height 35
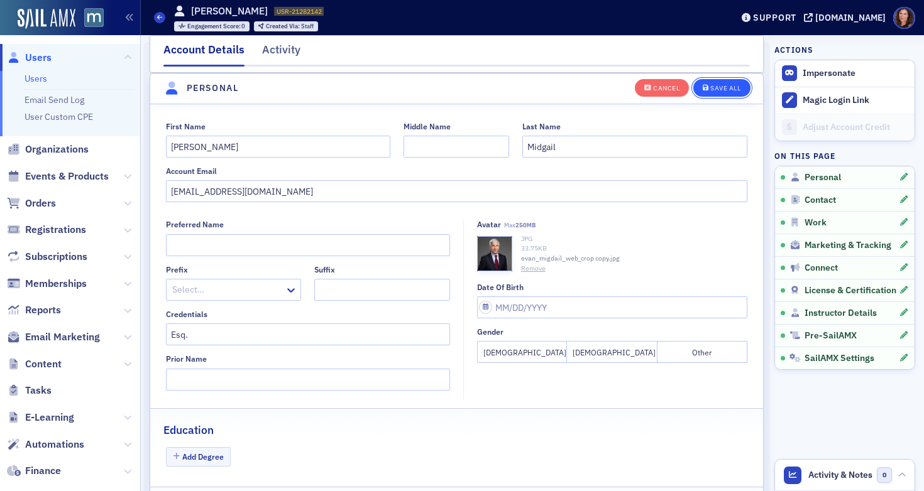
click at [710, 85] on div "Save All" at bounding box center [725, 88] width 30 height 7
